Goal: Task Accomplishment & Management: Manage account settings

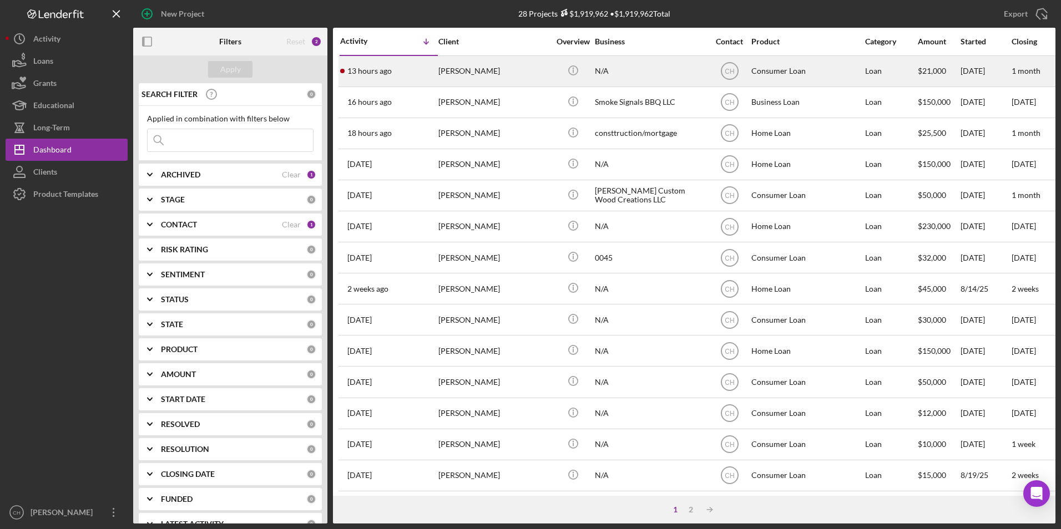
click at [478, 63] on div "[PERSON_NAME]" at bounding box center [493, 71] width 111 height 29
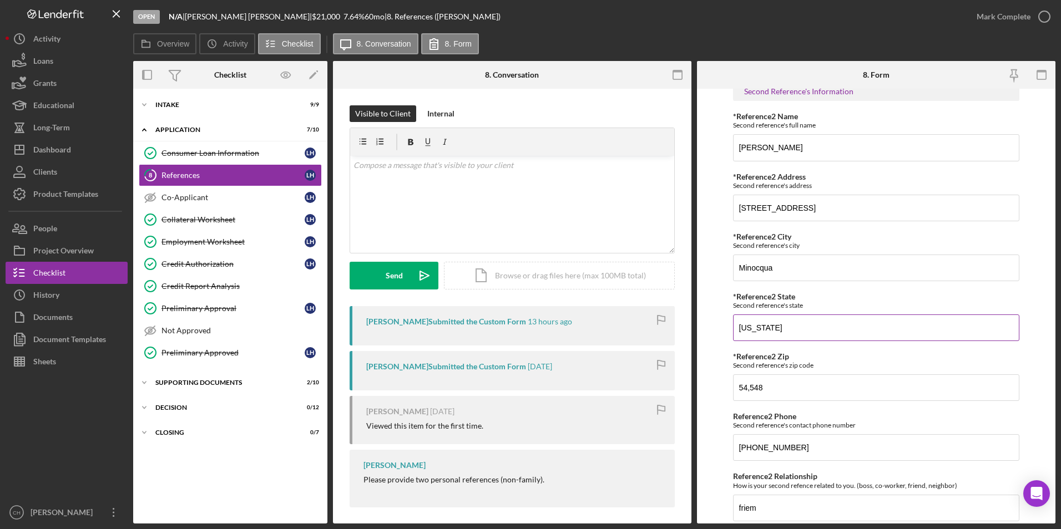
scroll to position [518, 0]
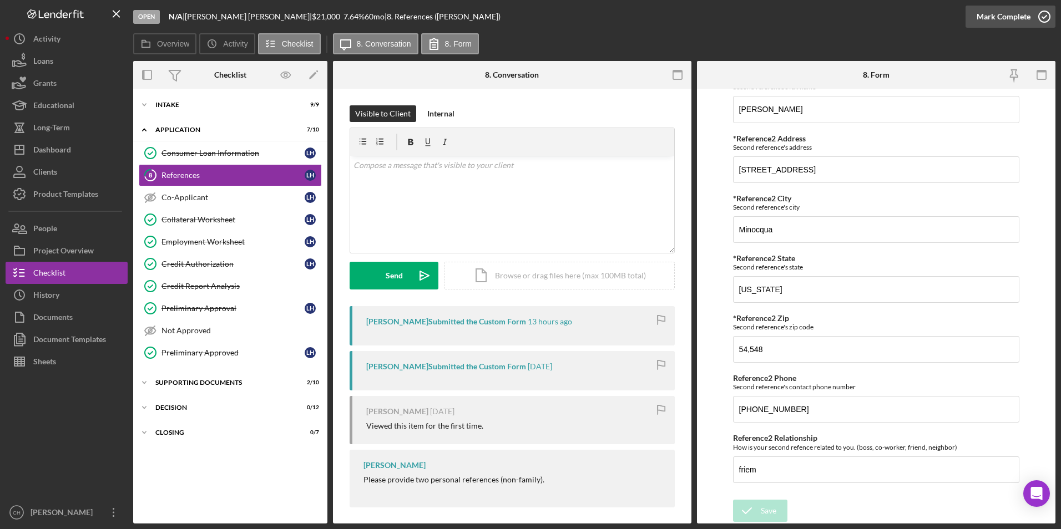
click at [1001, 13] on div "Mark Complete" at bounding box center [1003, 17] width 54 height 22
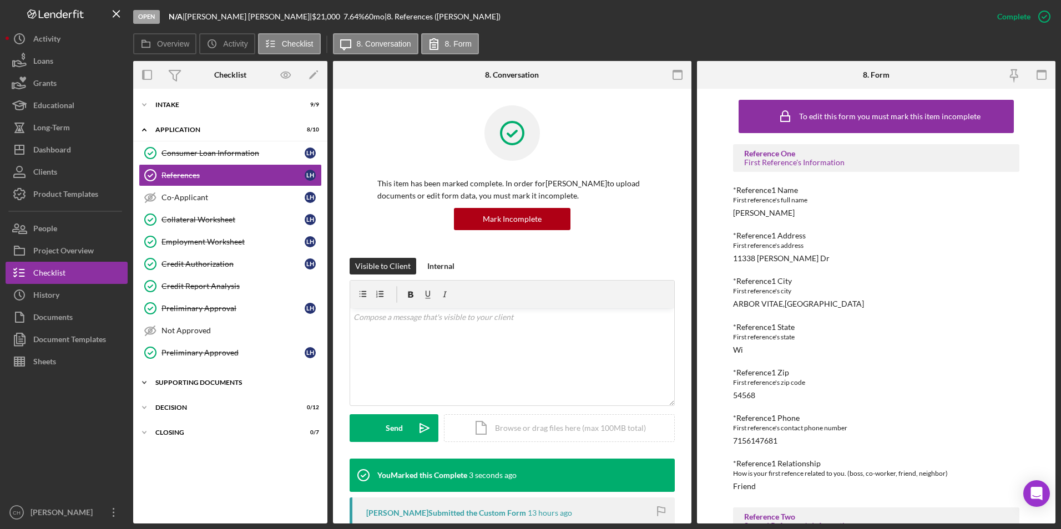
click at [180, 386] on div "Supporting Documents" at bounding box center [234, 382] width 158 height 7
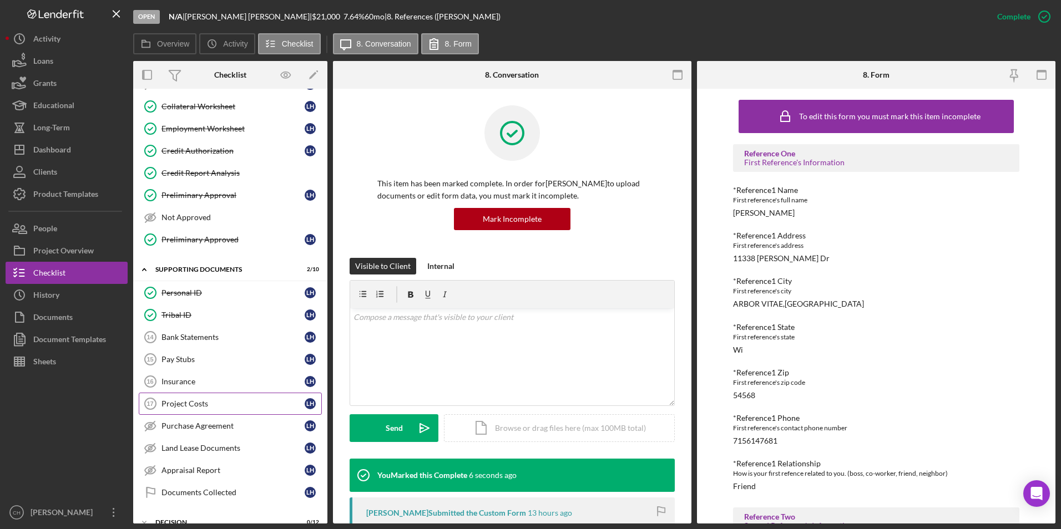
scroll to position [154, 0]
